Goal: Transaction & Acquisition: Obtain resource

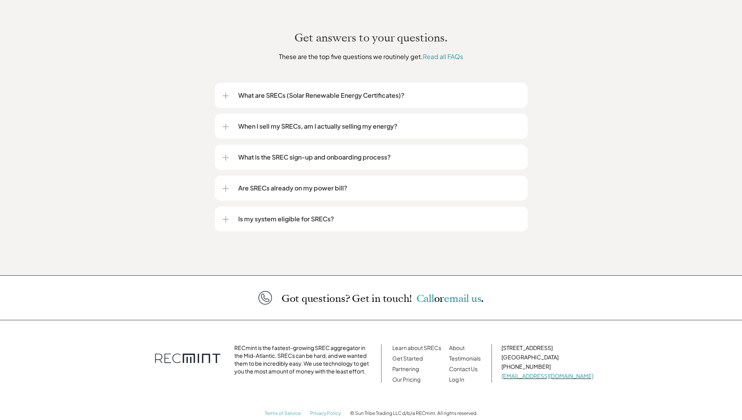
scroll to position [951, 0]
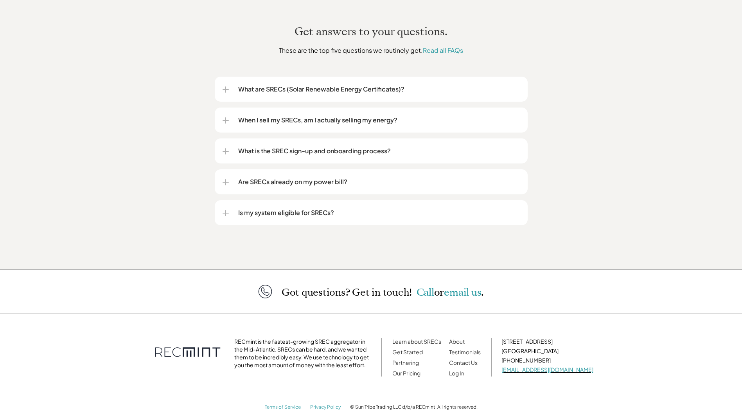
click at [222, 213] on div at bounding box center [225, 213] width 6 height 1
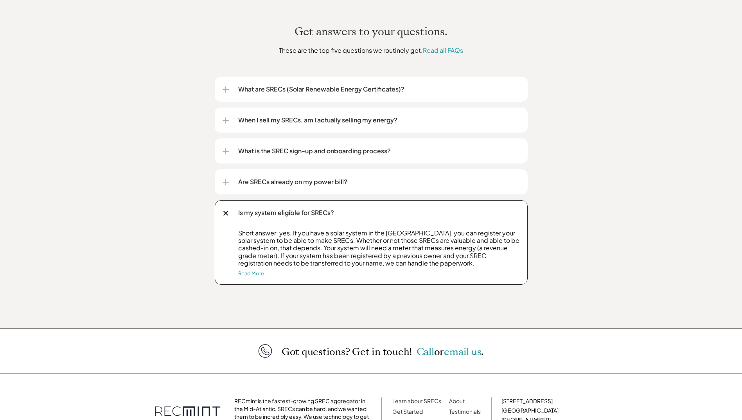
click at [225, 179] on div at bounding box center [225, 182] width 1 height 6
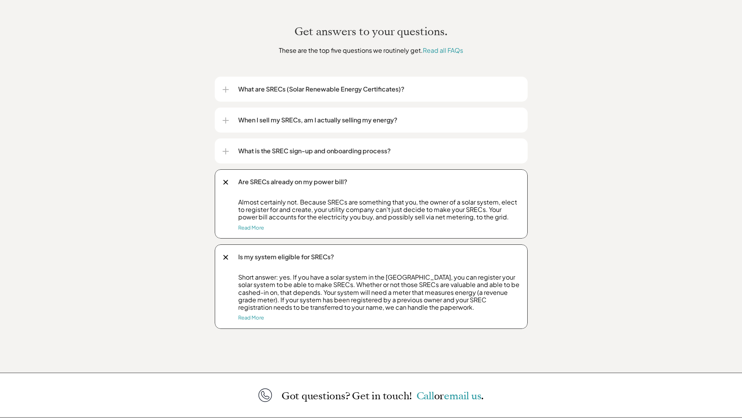
click at [225, 180] on div at bounding box center [225, 182] width 5 height 5
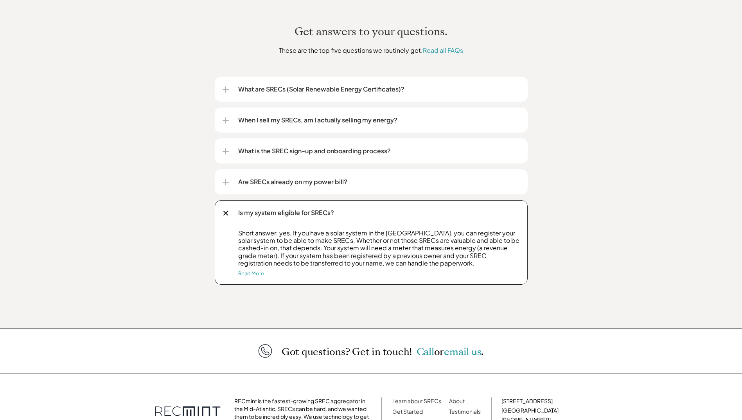
click at [226, 148] on div at bounding box center [225, 151] width 1 height 6
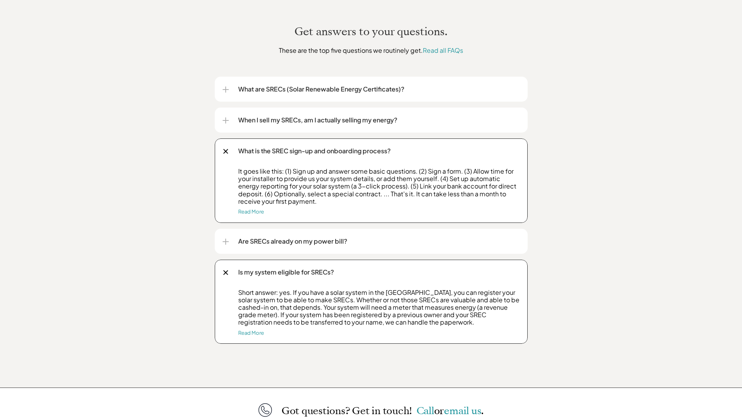
click at [224, 120] on div at bounding box center [225, 120] width 6 height 1
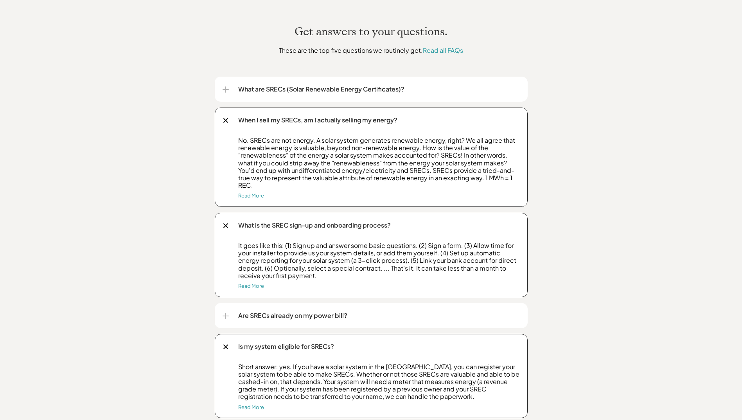
click at [225, 86] on div at bounding box center [225, 89] width 1 height 6
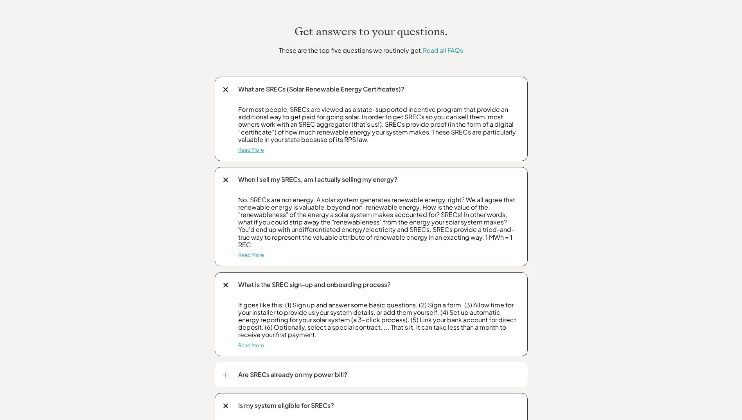
click at [246, 147] on link "Read More" at bounding box center [251, 150] width 26 height 6
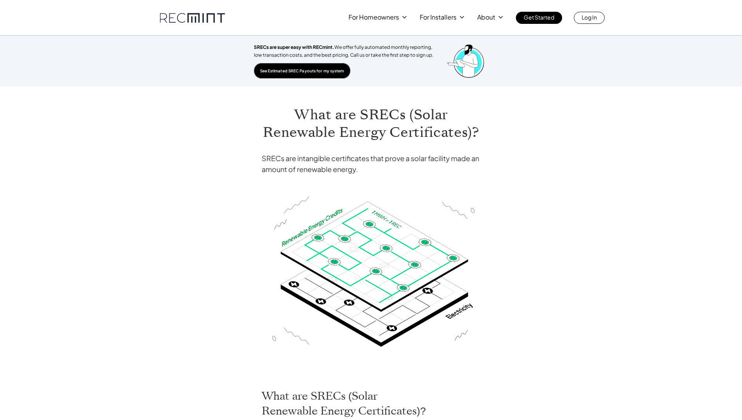
click at [294, 71] on p "See Estimated SREC Payouts for my system" at bounding box center [302, 70] width 84 height 7
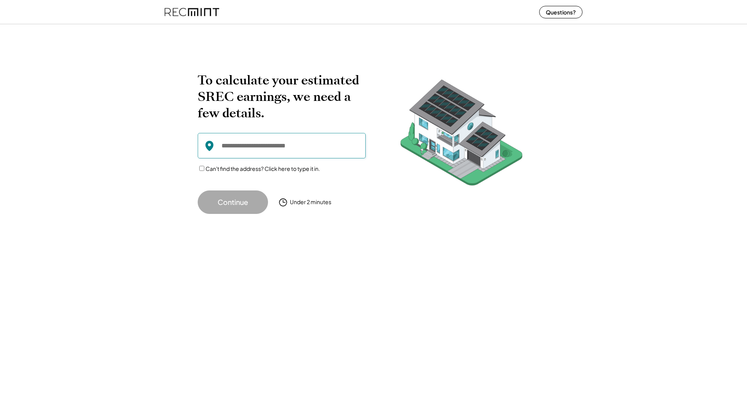
click at [235, 146] on input "input" at bounding box center [282, 145] width 168 height 25
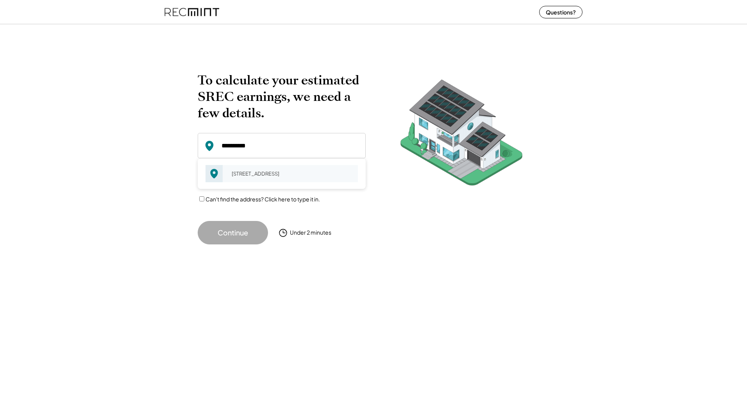
click at [244, 175] on div "[STREET_ADDRESS]" at bounding box center [292, 173] width 131 height 11
type input "**********"
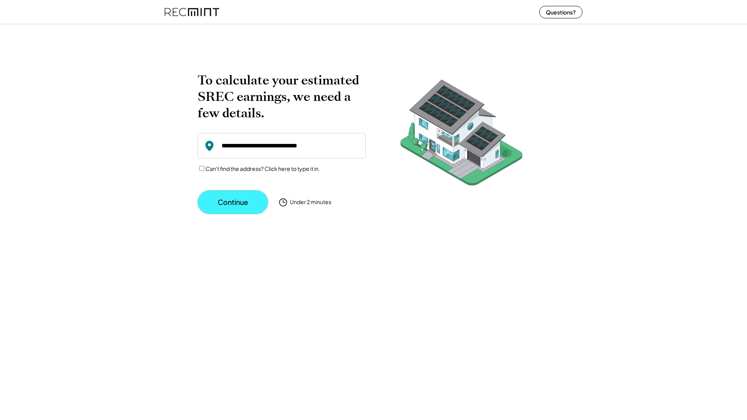
click at [235, 201] on button "Continue" at bounding box center [233, 201] width 70 height 23
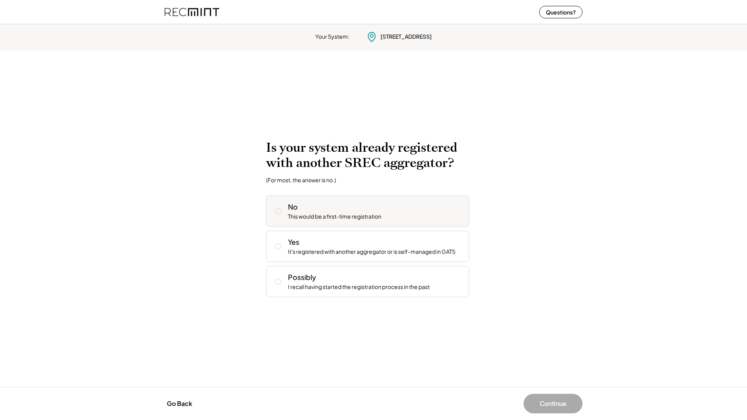
click at [280, 212] on icon at bounding box center [278, 211] width 8 height 8
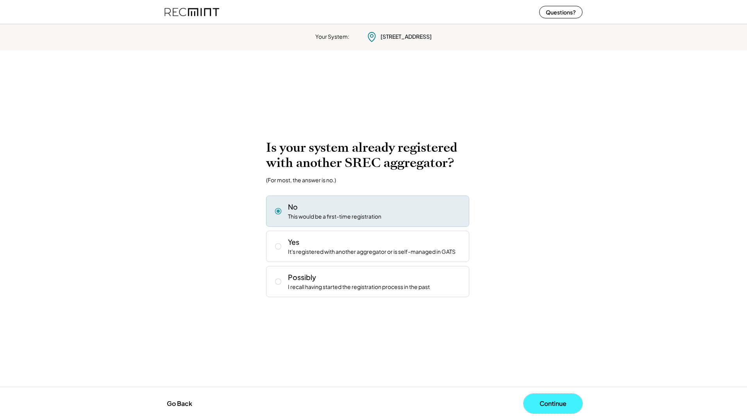
click at [554, 402] on button "Continue" at bounding box center [553, 404] width 59 height 20
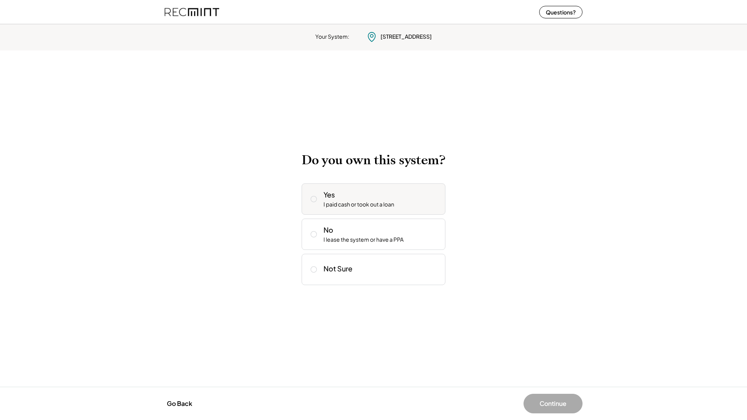
click at [314, 199] on icon at bounding box center [314, 199] width 8 height 8
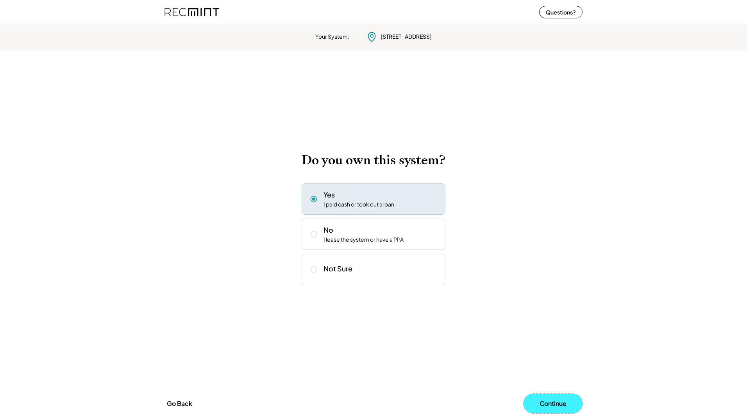
click at [554, 400] on button "Continue" at bounding box center [553, 404] width 59 height 20
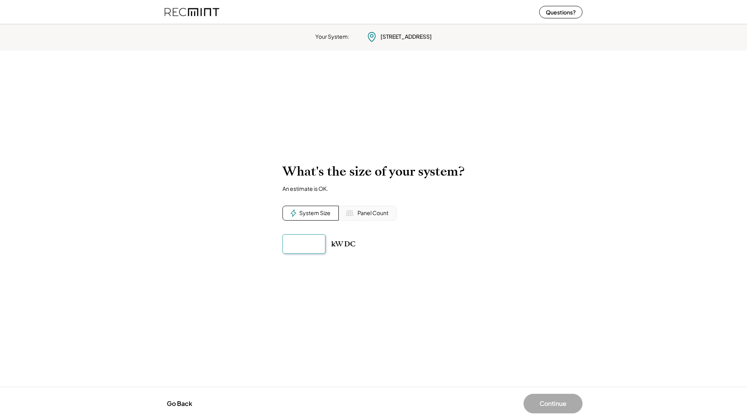
click at [306, 244] on input "input" at bounding box center [304, 244] width 43 height 20
type input "******"
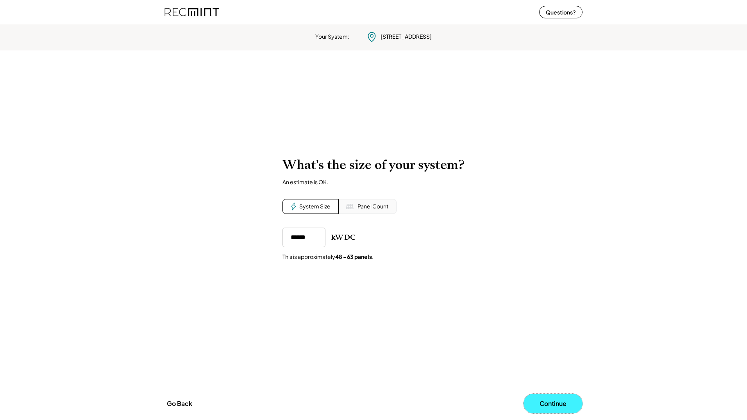
click at [553, 401] on button "Continue" at bounding box center [553, 404] width 59 height 20
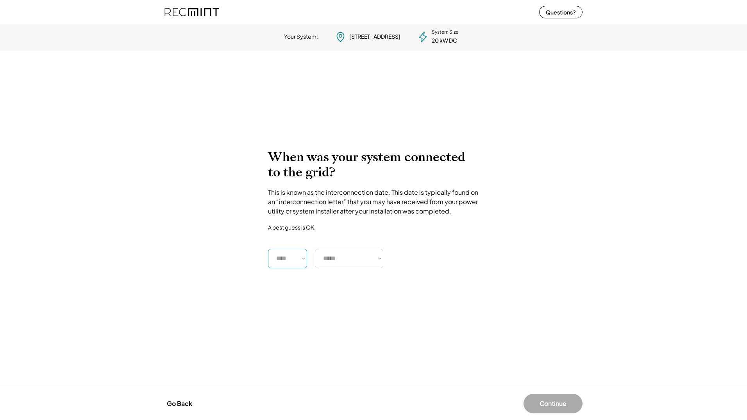
click at [304, 258] on select "**** **** **** **** **** **** **** **** **** **** **** **** **** **** ****" at bounding box center [287, 259] width 39 height 20
select select "****"
click at [268, 249] on select "**** **** **** **** **** **** **** **** **** **** **** **** **** **** ****" at bounding box center [287, 259] width 39 height 20
click at [380, 258] on select "***** ******* ******** ***** ***** *** **** **** ****** ********* ******* *****…" at bounding box center [349, 259] width 68 height 20
select select "********"
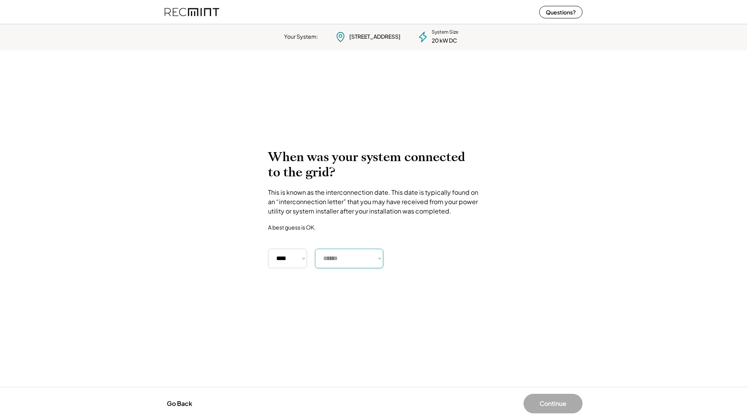
click at [315, 249] on select "***** ******* ******** ***** ***** *** **** **** ****** ********* ******* *****…" at bounding box center [349, 259] width 68 height 20
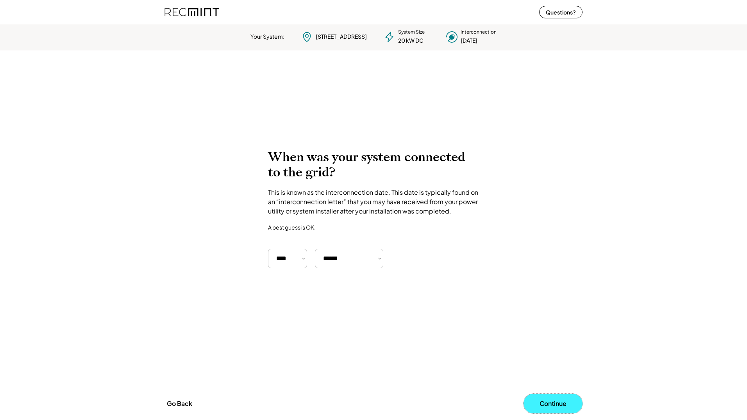
click at [553, 402] on button "Continue" at bounding box center [553, 404] width 59 height 20
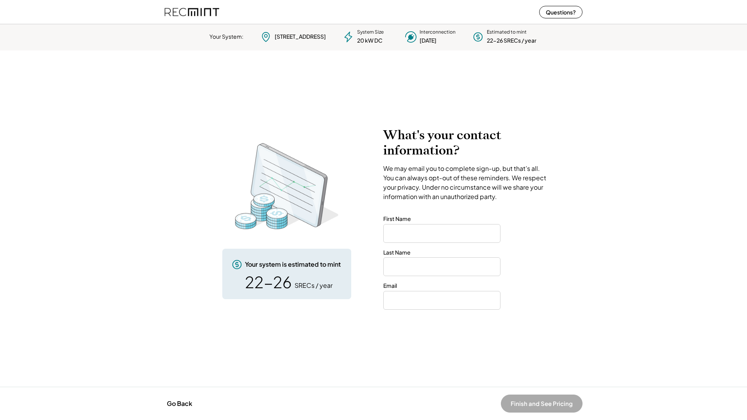
click at [413, 233] on input "input" at bounding box center [442, 233] width 117 height 19
type input "*"
type input "**"
type input "*****"
click at [412, 301] on input "email" at bounding box center [442, 300] width 117 height 19
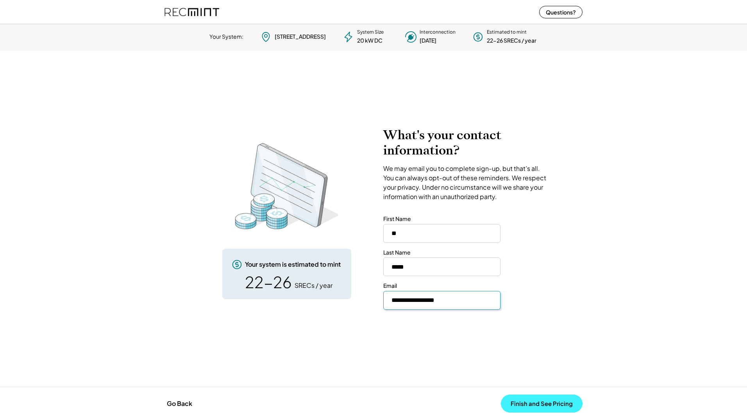
type input "**********"
click at [536, 402] on button "Finish and See Pricing" at bounding box center [542, 403] width 82 height 18
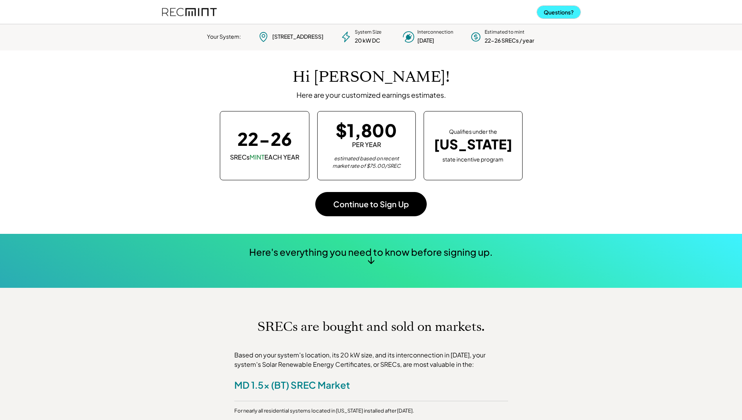
click at [557, 11] on button "Questions?" at bounding box center [558, 12] width 43 height 13
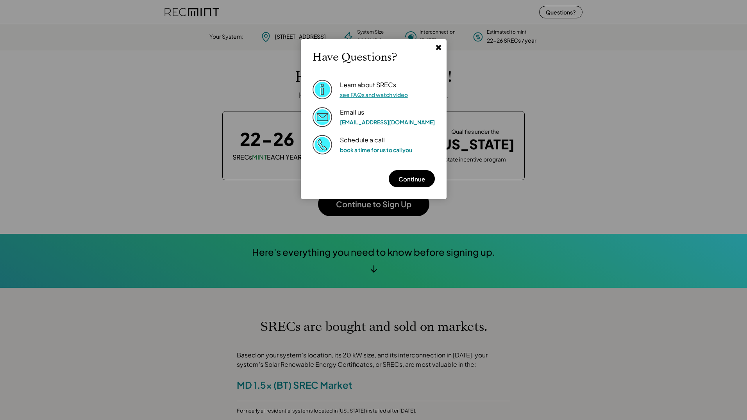
click at [361, 95] on link "see FAQs and watch video" at bounding box center [374, 94] width 68 height 7
click at [436, 47] on use at bounding box center [438, 47] width 5 height 5
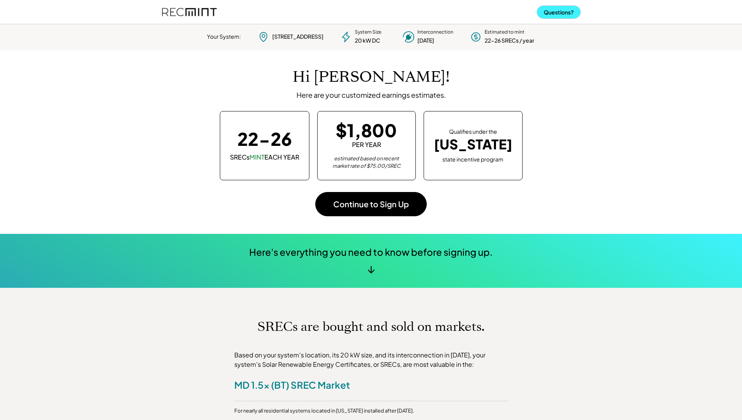
click at [559, 16] on button "Questions?" at bounding box center [558, 12] width 43 height 13
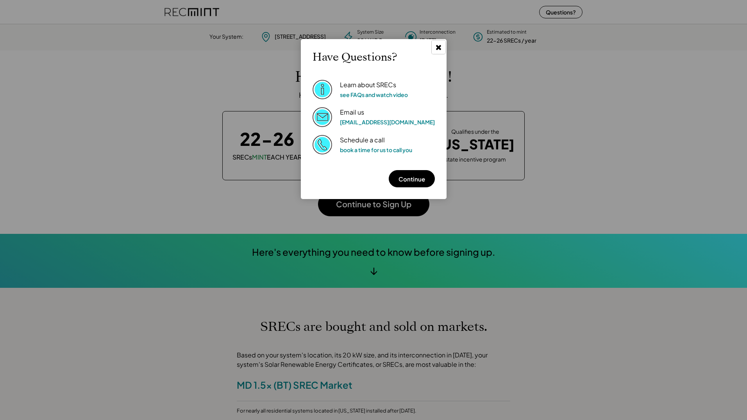
click at [436, 49] on use at bounding box center [438, 47] width 5 height 5
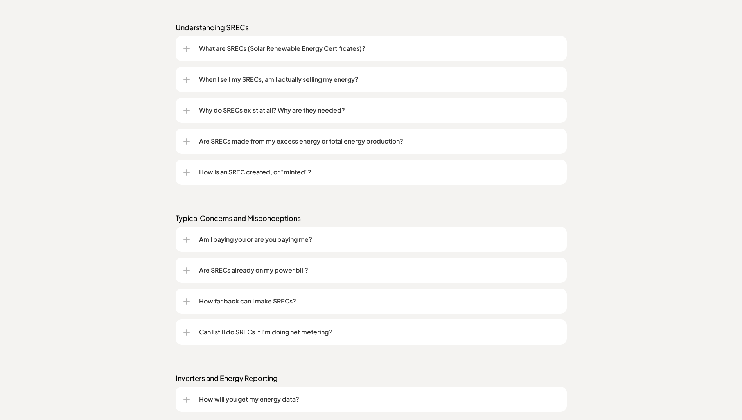
scroll to position [665, 0]
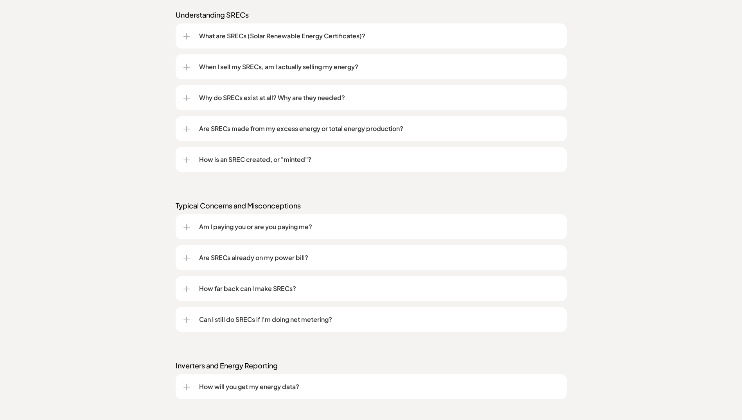
click at [185, 129] on div at bounding box center [186, 129] width 6 height 1
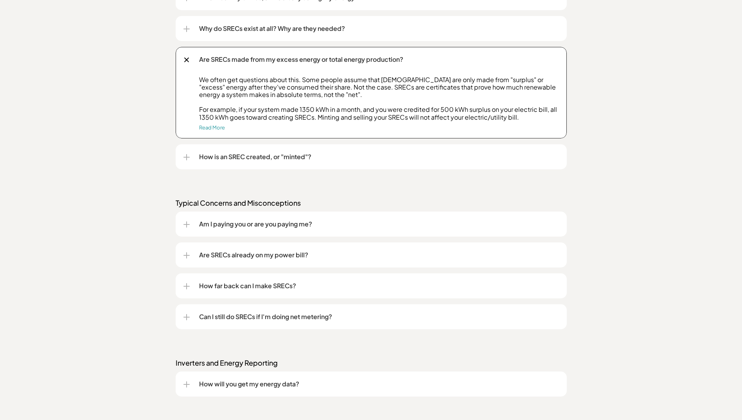
scroll to position [743, 0]
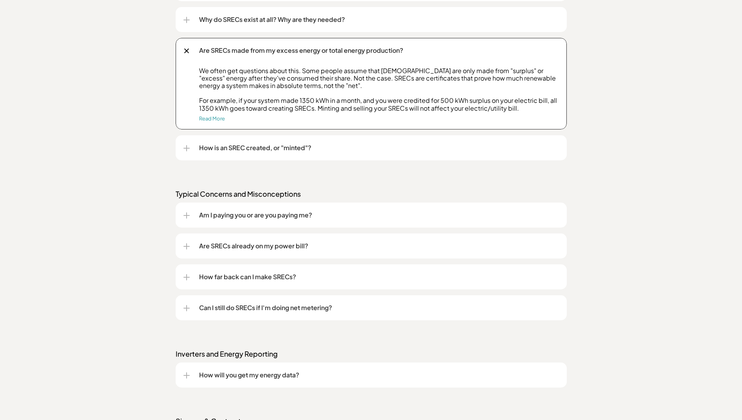
click at [186, 147] on div at bounding box center [186, 148] width 1 height 6
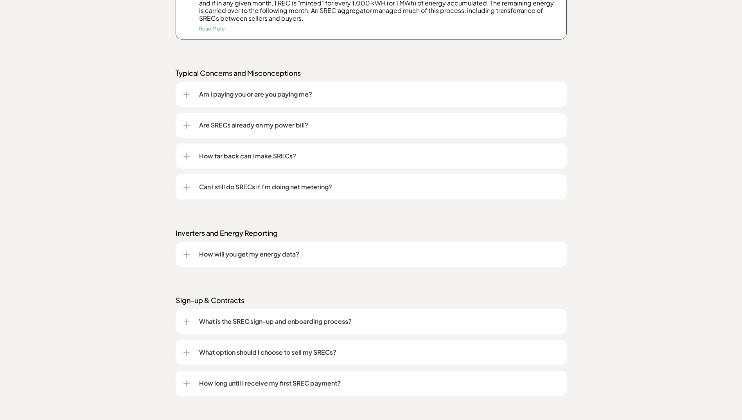
scroll to position [938, 0]
click at [185, 187] on div at bounding box center [186, 186] width 6 height 1
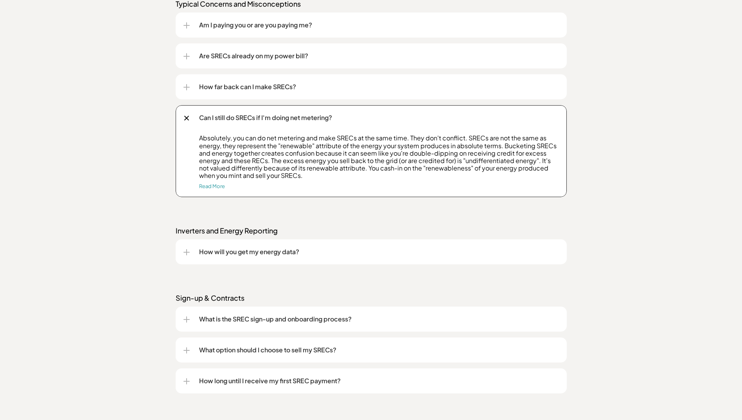
scroll to position [1056, 0]
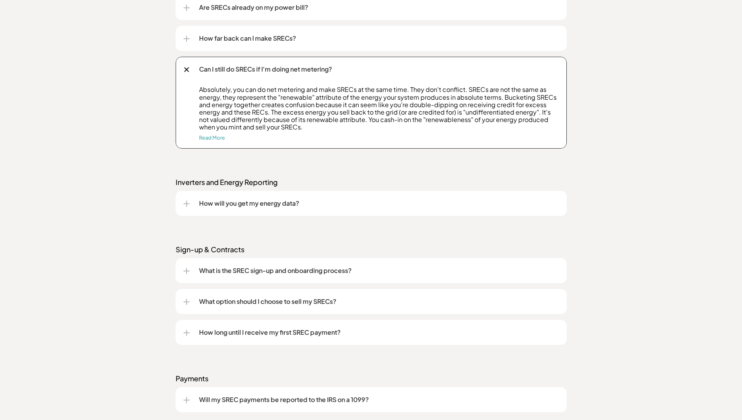
click at [185, 203] on div at bounding box center [186, 203] width 6 height 1
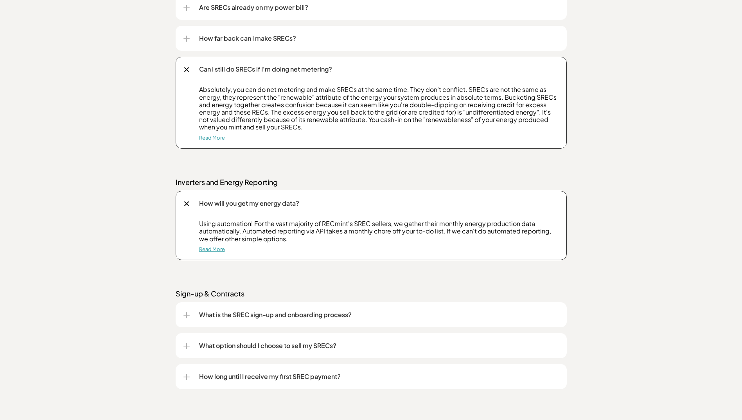
click at [206, 248] on link "Read More" at bounding box center [212, 249] width 26 height 6
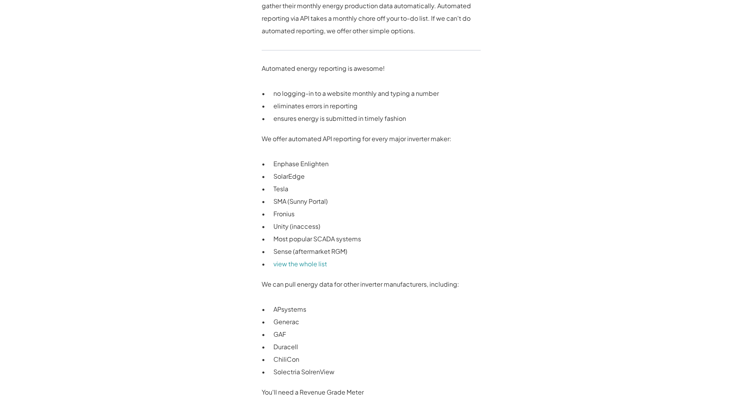
scroll to position [430, 0]
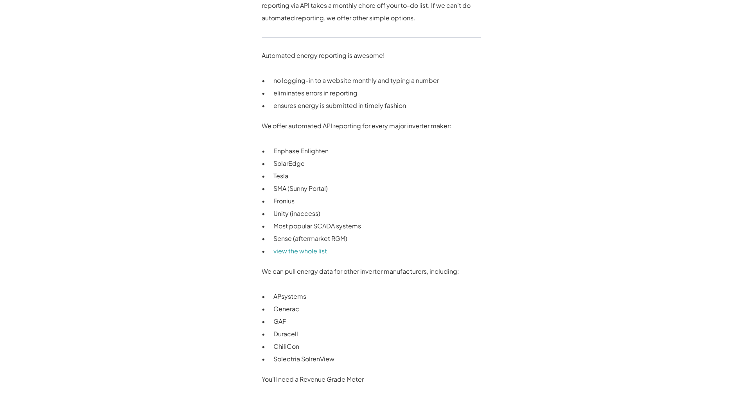
click at [281, 253] on link "view the whole list" at bounding box center [300, 251] width 54 height 8
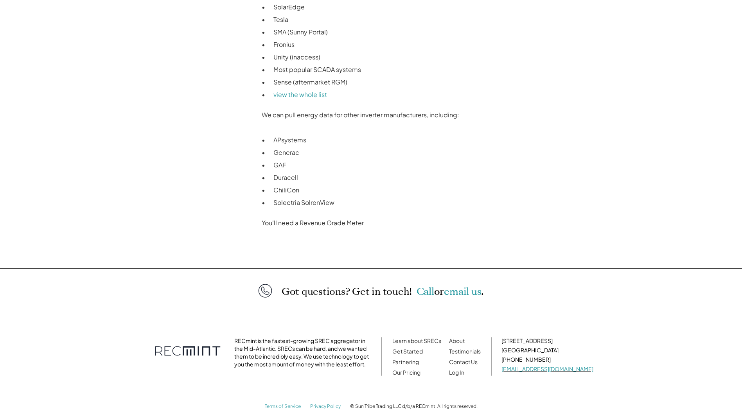
scroll to position [595, 0]
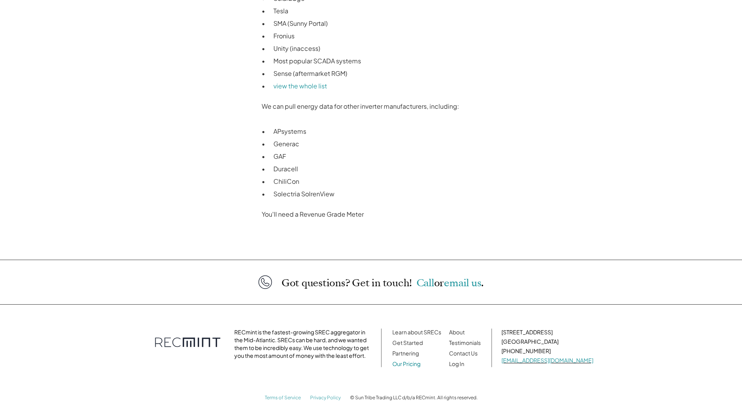
click at [418, 362] on link "Our Pricing" at bounding box center [406, 363] width 28 height 7
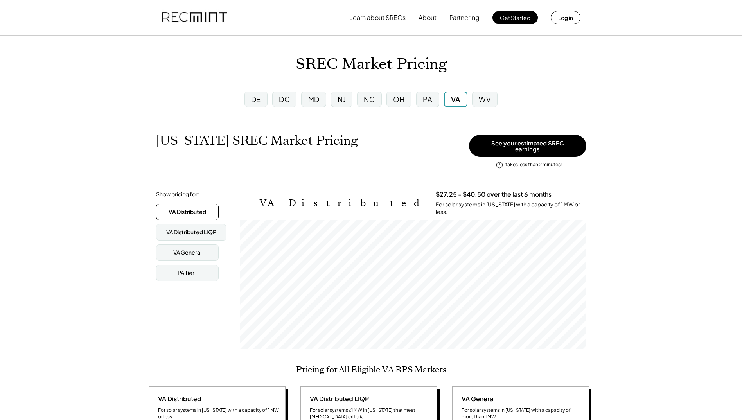
scroll to position [129, 346]
click at [316, 100] on div "MD" at bounding box center [313, 99] width 11 height 10
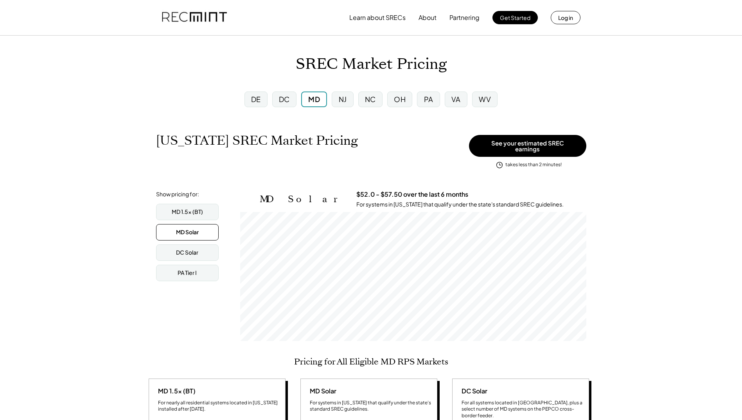
scroll to position [129, 346]
click at [189, 208] on div "MD 1.5x (BT)" at bounding box center [187, 212] width 31 height 8
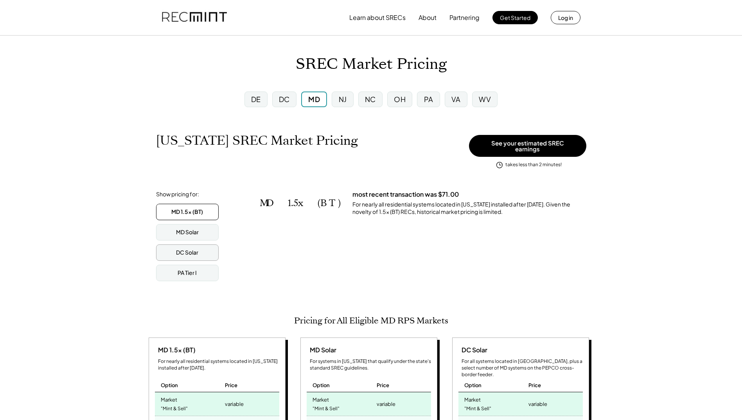
click at [193, 249] on div "DC Solar" at bounding box center [187, 253] width 22 height 8
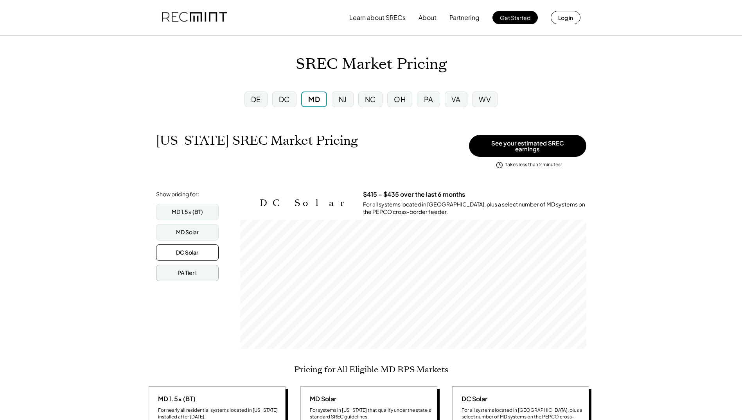
click at [189, 269] on div "PA Tier I" at bounding box center [186, 273] width 19 height 8
click at [192, 208] on div "MD 1.5x (BT)" at bounding box center [187, 212] width 31 height 8
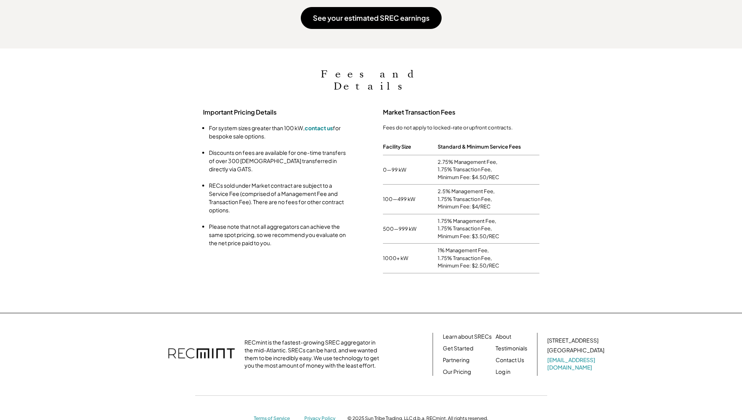
scroll to position [774, 0]
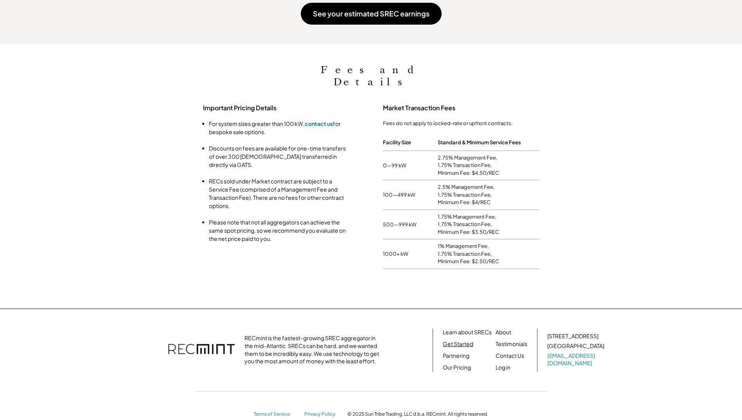
click at [454, 340] on link "Get Started" at bounding box center [458, 344] width 30 height 8
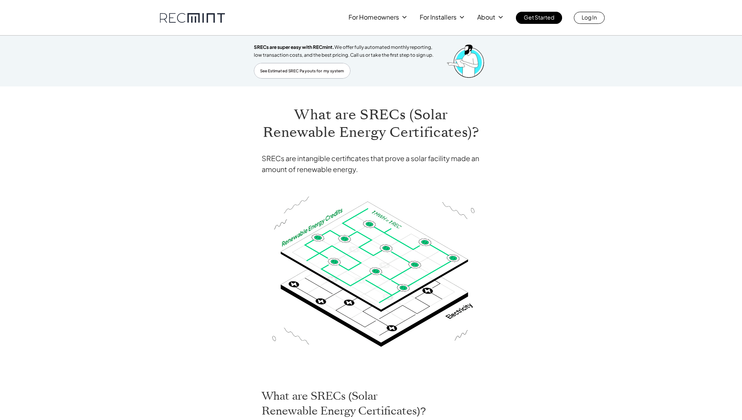
scroll to position [737, 0]
